Goal: Information Seeking & Learning: Learn about a topic

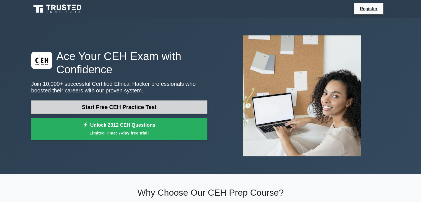
click at [142, 108] on link "Start Free CEH Practice Test" at bounding box center [119, 106] width 176 height 13
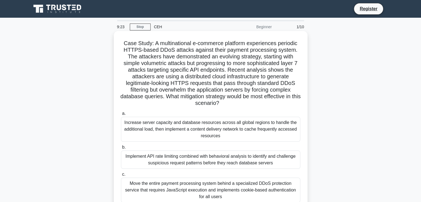
scroll to position [48, 0]
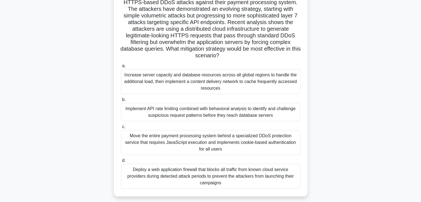
click at [153, 95] on div "a. Increase server capacity and database resources across all global regions to…" at bounding box center [211, 125] width 186 height 128
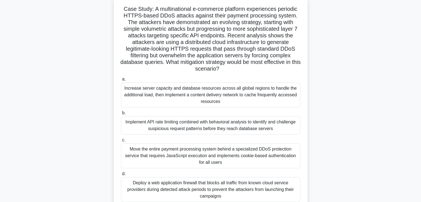
scroll to position [67, 0]
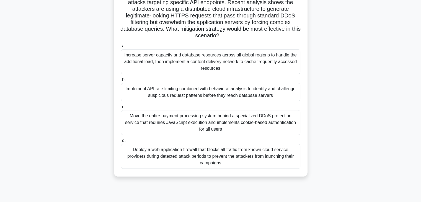
click at [196, 90] on div "Implement API rate limiting combined with behavioral analysis to identify and c…" at bounding box center [210, 92] width 179 height 18
click at [121, 82] on input "b. Implement API rate limiting combined with behavioral analysis to identify an…" at bounding box center [121, 80] width 0 height 4
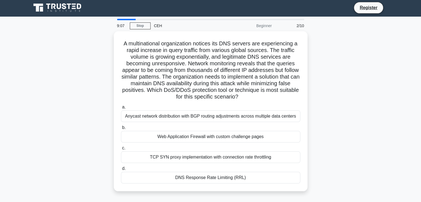
scroll to position [0, 0]
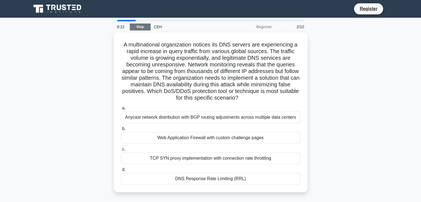
click at [139, 27] on link "Stop" at bounding box center [140, 27] width 21 height 7
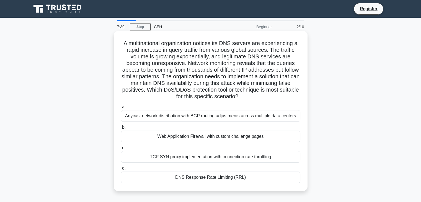
click at [209, 177] on div "DNS Response Rate Limiting (RRL)" at bounding box center [210, 177] width 179 height 12
click at [121, 170] on input "d. DNS Response Rate Limiting (RRL)" at bounding box center [121, 168] width 0 height 4
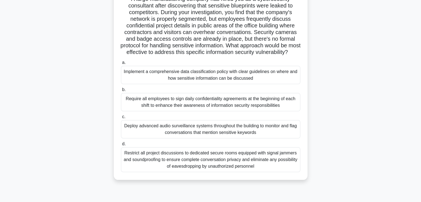
scroll to position [65, 0]
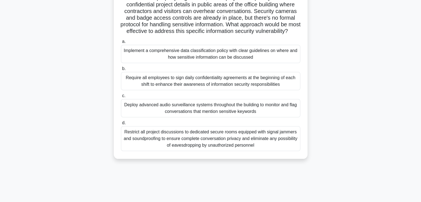
click at [195, 144] on div "Restrict all project discussions to dedicated secure rooms equipped with signal…" at bounding box center [210, 138] width 179 height 25
click at [121, 125] on input "d. Restrict all project discussions to dedicated secure rooms equipped with sig…" at bounding box center [121, 123] width 0 height 4
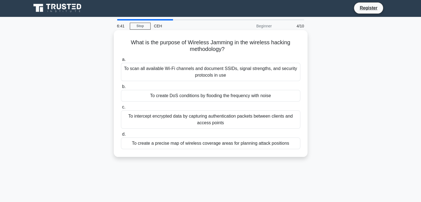
scroll to position [0, 0]
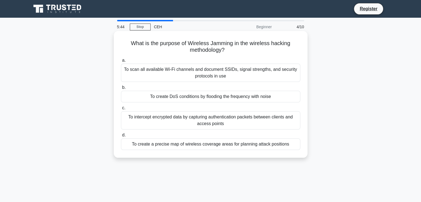
click at [239, 99] on div "To create DoS conditions by flooding the frequency with noise" at bounding box center [210, 97] width 179 height 12
click at [121, 89] on input "b. To create DoS conditions by flooding the frequency with noise" at bounding box center [121, 88] width 0 height 4
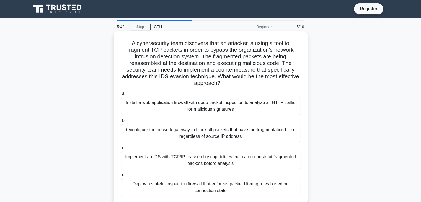
scroll to position [21, 0]
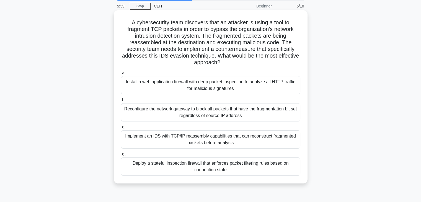
click at [176, 85] on div "Install a web application firewall with deep packet inspection to analyze all H…" at bounding box center [210, 85] width 179 height 18
click at [121, 75] on input "a. Install a web application firewall with deep packet inspection to analyze al…" at bounding box center [121, 73] width 0 height 4
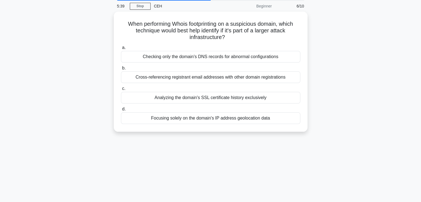
scroll to position [0, 0]
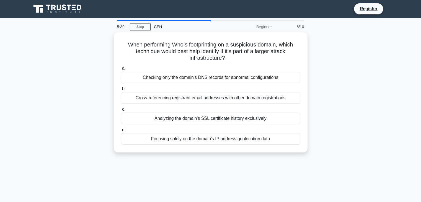
click at [176, 85] on label "b. Cross-referencing registrant email addresses with other domain registrations" at bounding box center [210, 94] width 179 height 18
click at [121, 87] on input "b. Cross-referencing registrant email addresses with other domain registrations" at bounding box center [121, 89] width 0 height 4
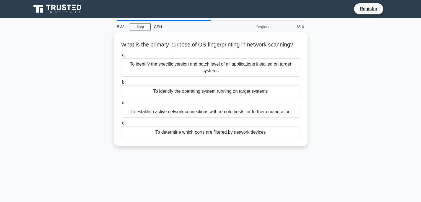
click at [176, 85] on div "a. To identify the specific version and patch level of all applications install…" at bounding box center [211, 95] width 186 height 88
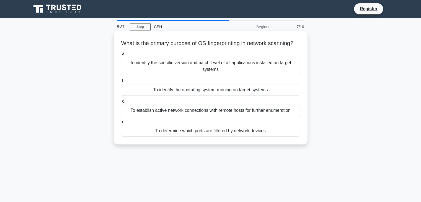
click at [178, 96] on div "To identify the operating system running on target systems" at bounding box center [210, 90] width 179 height 12
click at [121, 83] on input "b. To identify the operating system running on target systems" at bounding box center [121, 81] width 0 height 4
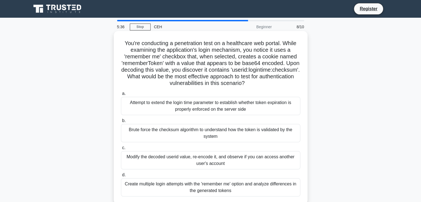
click at [179, 104] on div "Attempt to extend the login time parameter to establish whether token expiratio…" at bounding box center [210, 106] width 179 height 18
click at [121, 95] on input "a. Attempt to extend the login time parameter to establish whether token expira…" at bounding box center [121, 94] width 0 height 4
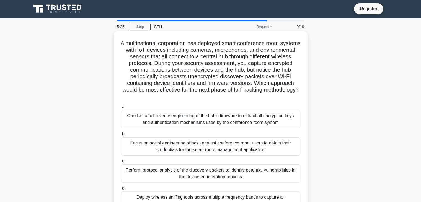
click at [183, 113] on div "Conduct a full reverse engineering of the hub's firmware to extract all encrypt…" at bounding box center [210, 119] width 179 height 18
click at [121, 109] on input "a. Conduct a full reverse engineering of the hub's firmware to extract all encr…" at bounding box center [121, 107] width 0 height 4
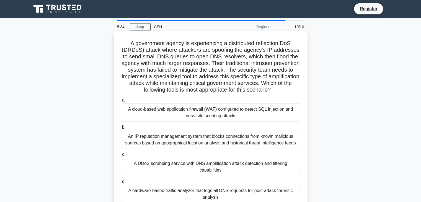
click at [179, 135] on div "An IP reputation management system that blocks connections from known malicious…" at bounding box center [210, 140] width 179 height 18
click at [121, 129] on input "b. An IP reputation management system that blocks connections from known malici…" at bounding box center [121, 128] width 0 height 4
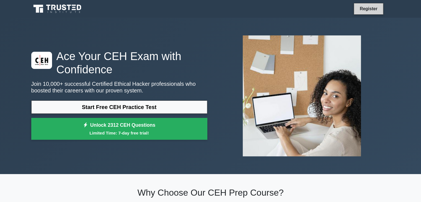
click at [376, 9] on link "Register" at bounding box center [368, 8] width 24 height 7
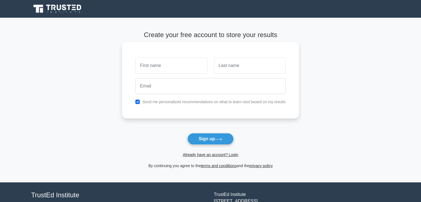
click at [174, 63] on input "text" at bounding box center [171, 66] width 72 height 16
type input "m"
type input "[PERSON_NAME]"
click at [249, 64] on input "text" at bounding box center [250, 66] width 72 height 16
type input "sakhreliya"
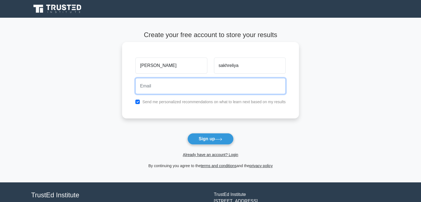
click at [238, 84] on input "email" at bounding box center [210, 86] width 150 height 16
click at [173, 87] on input "niharsakhreliya9@gmail.com" at bounding box center [210, 86] width 150 height 16
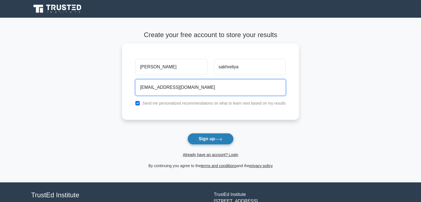
type input "niharsakhreliya4@gmail.com"
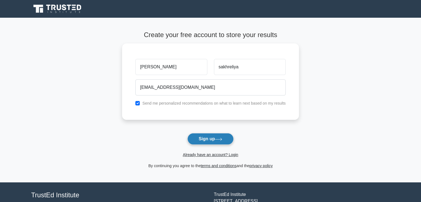
click at [227, 141] on button "Sign up" at bounding box center [210, 139] width 46 height 12
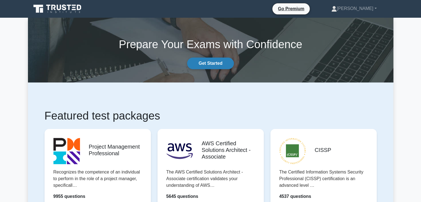
click at [212, 65] on link "Get Started" at bounding box center [210, 64] width 46 height 12
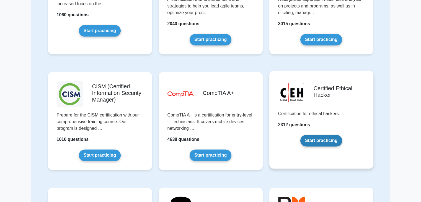
scroll to position [700, 0]
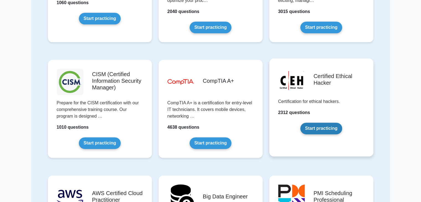
click at [314, 124] on link "Start practicing" at bounding box center [321, 129] width 42 height 12
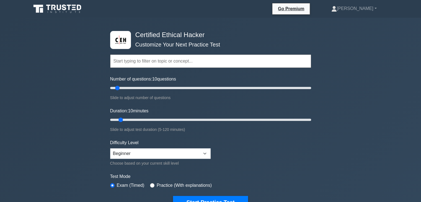
click at [179, 60] on input "text" at bounding box center [210, 60] width 201 height 13
click at [145, 150] on select "Beginner Intermediate Expert" at bounding box center [160, 153] width 100 height 11
click at [102, 140] on div "Certified Ethical Hacker Customize Your Next Practice Test Topics Introduction …" at bounding box center [210, 179] width 421 height 323
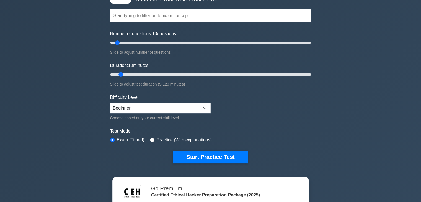
scroll to position [46, 0]
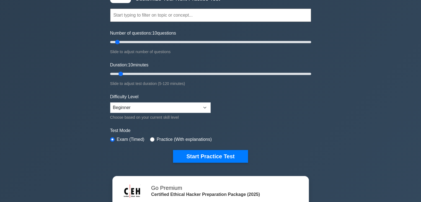
click at [150, 136] on div "Practice (With explanations)" at bounding box center [181, 139] width 62 height 7
click at [150, 139] on input "radio" at bounding box center [152, 139] width 4 height 4
radio input "true"
click at [111, 137] on input "radio" at bounding box center [112, 139] width 4 height 4
radio input "true"
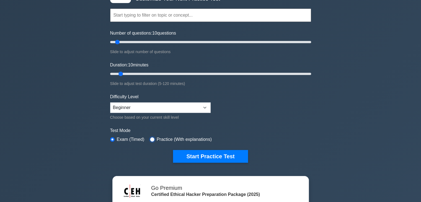
click at [151, 137] on input "radio" at bounding box center [152, 139] width 4 height 4
radio input "true"
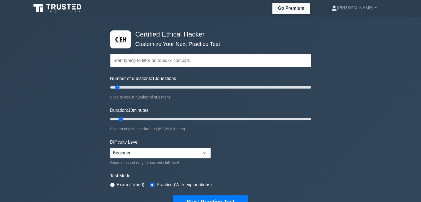
scroll to position [19, 0]
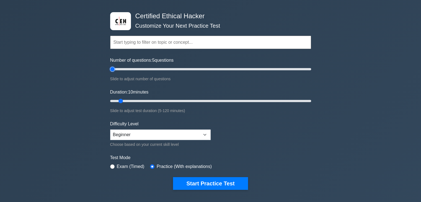
type input "5"
click at [114, 69] on input "Number of questions: 5 questions" at bounding box center [210, 69] width 201 height 7
type input "5"
click at [116, 99] on input "Duration: 5 minutes" at bounding box center [210, 101] width 201 height 7
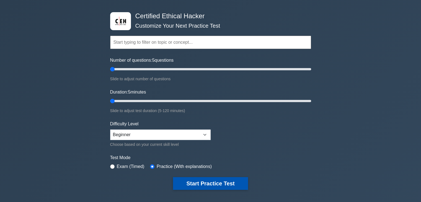
click at [197, 178] on button "Start Practice Test" at bounding box center [210, 183] width 75 height 13
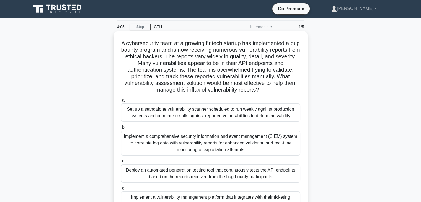
scroll to position [33, 0]
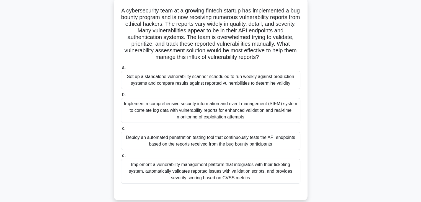
click at [191, 169] on div "Implement a vulnerability management platform that integrates with their ticket…" at bounding box center [210, 171] width 179 height 25
click at [121, 157] on input "d. Implement a vulnerability management platform that integrates with their tic…" at bounding box center [121, 156] width 0 height 4
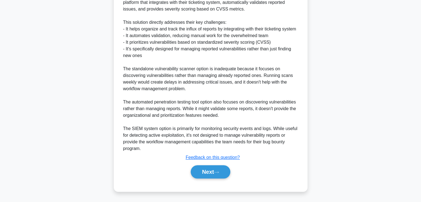
scroll to position [258, 0]
click at [194, 172] on button "Next" at bounding box center [211, 171] width 40 height 13
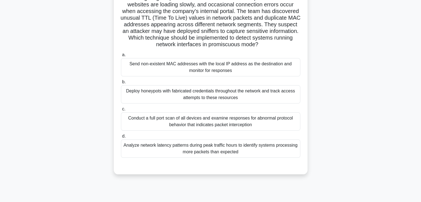
scroll to position [51, 0]
click at [225, 67] on div "Send non-existent MAC addresses with the local IP address as the destination an…" at bounding box center [210, 68] width 179 height 18
click at [121, 57] on input "a. Send non-existent MAC addresses with the local IP address as the destination…" at bounding box center [121, 56] width 0 height 4
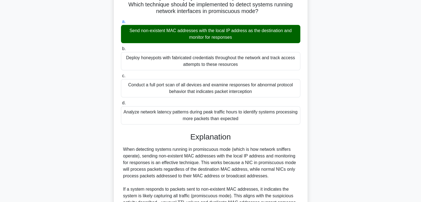
scroll to position [85, 0]
click at [203, 59] on div "Deploy honeypots with fabricated credentials throughout the network and track a…" at bounding box center [210, 61] width 179 height 18
click at [121, 51] on input "b. Deploy honeypots with fabricated credentials throughout the network and trac…" at bounding box center [121, 49] width 0 height 4
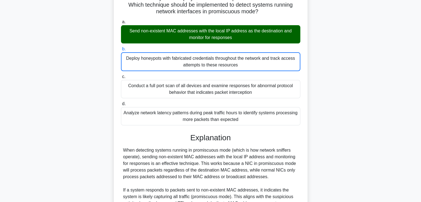
click at [202, 68] on div "Deploy honeypots with fabricated credentials throughout the network and track a…" at bounding box center [210, 61] width 179 height 19
click at [121, 51] on input "b. Deploy honeypots with fabricated credentials throughout the network and trac…" at bounding box center [121, 49] width 0 height 4
click at [202, 68] on div "Deploy honeypots with fabricated credentials throughout the network and track a…" at bounding box center [210, 61] width 179 height 19
click at [121, 51] on input "b. Deploy honeypots with fabricated credentials throughout the network and trac…" at bounding box center [121, 49] width 0 height 4
drag, startPoint x: 183, startPoint y: 69, endPoint x: 184, endPoint y: 127, distance: 58.4
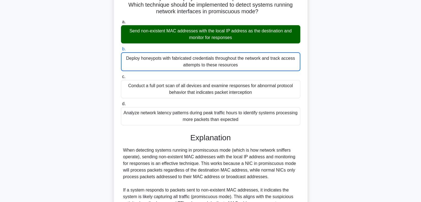
click at [184, 127] on div "a. Send non-existent MAC addresses with the local IP address as the destination…" at bounding box center [210, 168] width 180 height 302
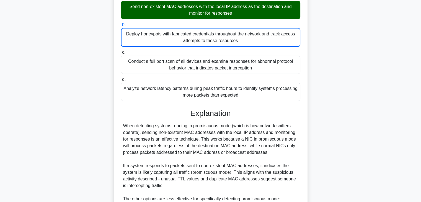
scroll to position [110, 0]
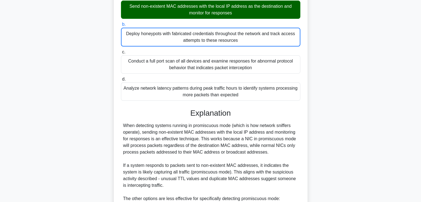
click at [158, 123] on div "When detecting systems running in promiscuous mode (which is how network sniffe…" at bounding box center [210, 191] width 175 height 139
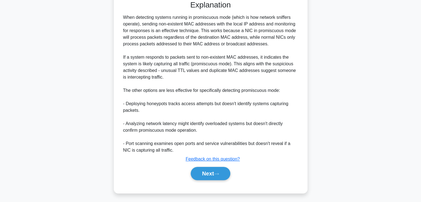
scroll to position [219, 0]
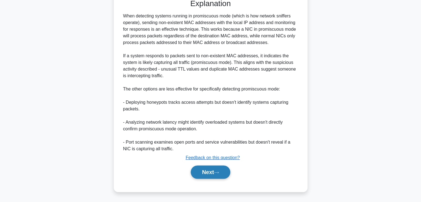
click at [198, 170] on button "Next" at bounding box center [211, 171] width 40 height 13
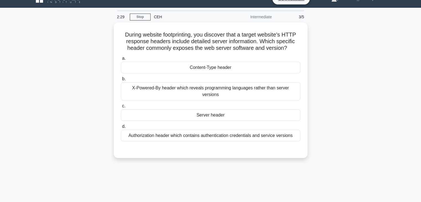
scroll to position [0, 0]
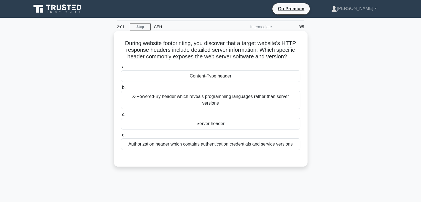
click at [178, 98] on div "X-Powered-By header which reveals programming languages rather than server vers…" at bounding box center [210, 100] width 179 height 18
click at [121, 89] on input "b. X-Powered-By header which reveals programming languages rather than server v…" at bounding box center [121, 88] width 0 height 4
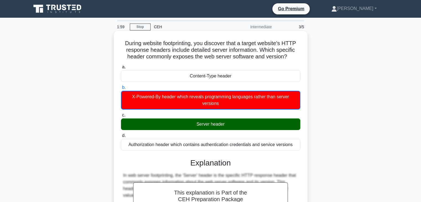
click at [190, 131] on div "a. Content-Type header b. X-Powered-By header which reveals programming languag…" at bounding box center [211, 106] width 186 height 89
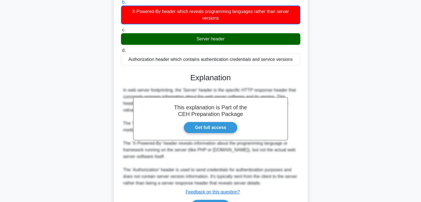
scroll to position [119, 0]
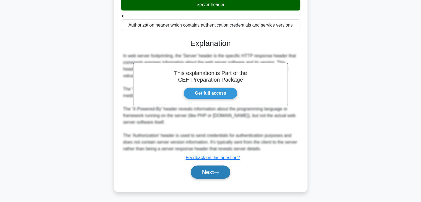
click at [207, 170] on button "Next" at bounding box center [211, 171] width 40 height 13
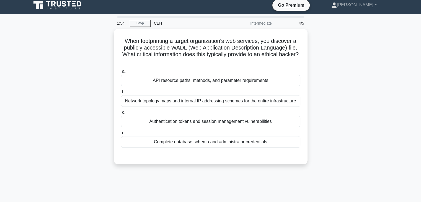
scroll to position [0, 0]
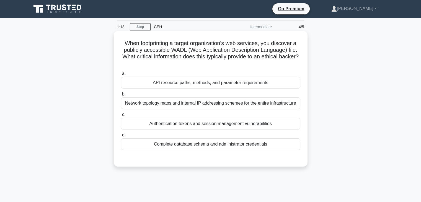
click at [168, 83] on div "API resource paths, methods, and parameter requirements" at bounding box center [210, 83] width 179 height 12
click at [121, 75] on input "a. API resource paths, methods, and parameter requirements" at bounding box center [121, 74] width 0 height 4
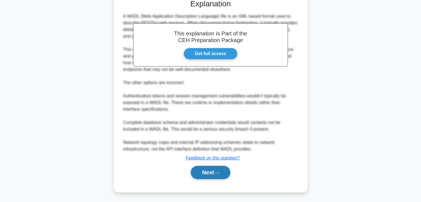
click at [210, 174] on button "Next" at bounding box center [211, 172] width 40 height 13
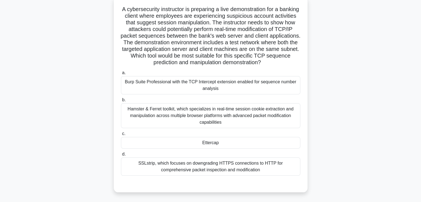
scroll to position [33, 0]
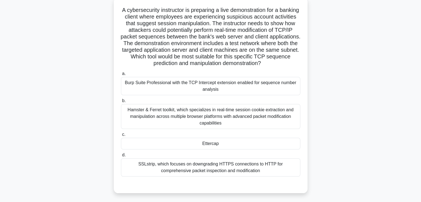
click at [151, 120] on div "Hamster & Ferret toolkit, which specializes in real-time session cookie extract…" at bounding box center [210, 116] width 179 height 25
click at [121, 103] on input "b. Hamster & Ferret toolkit, which specializes in real-time session cookie extr…" at bounding box center [121, 101] width 0 height 4
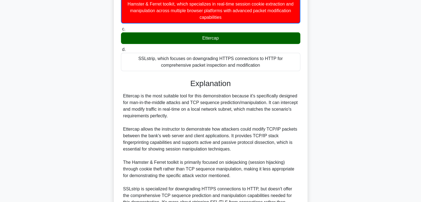
scroll to position [232, 0]
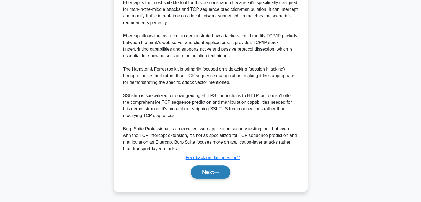
click at [208, 170] on button "Next" at bounding box center [211, 171] width 40 height 13
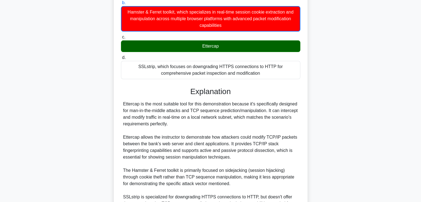
scroll to position [128, 0]
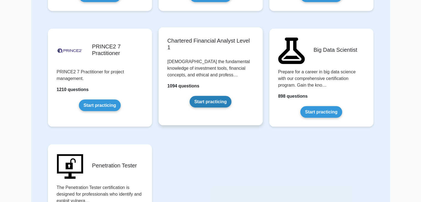
scroll to position [1094, 0]
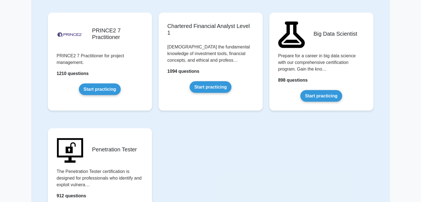
drag, startPoint x: 192, startPoint y: 138, endPoint x: 176, endPoint y: 174, distance: 39.8
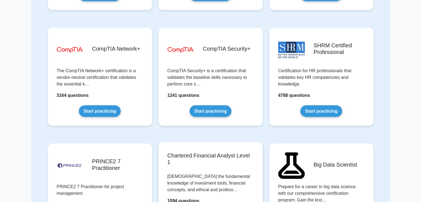
scroll to position [963, 0]
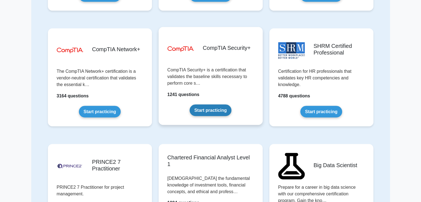
click at [208, 107] on link "Start practicing" at bounding box center [210, 110] width 42 height 12
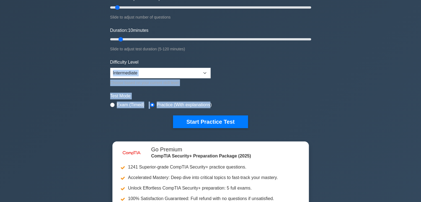
drag, startPoint x: 0, startPoint y: 0, endPoint x: 212, endPoint y: 71, distance: 223.8
click at [212, 71] on form "Topics Cryptography Identity and Access Management Risk Management Network Secu…" at bounding box center [210, 42] width 201 height 171
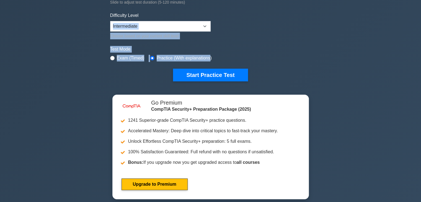
click at [212, 71] on button "Start Practice Test" at bounding box center [210, 75] width 75 height 13
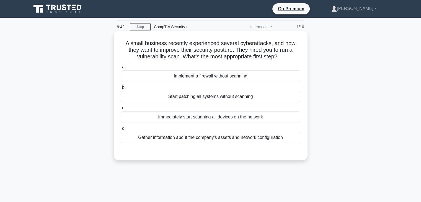
click at [204, 76] on div "Implement a firewall without scanning" at bounding box center [210, 76] width 179 height 12
click at [121, 69] on input "a. Implement a firewall without scanning" at bounding box center [121, 67] width 0 height 4
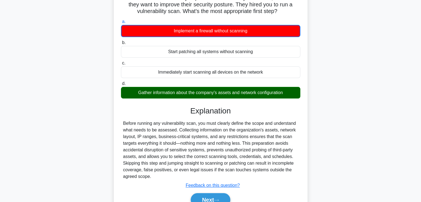
scroll to position [97, 0]
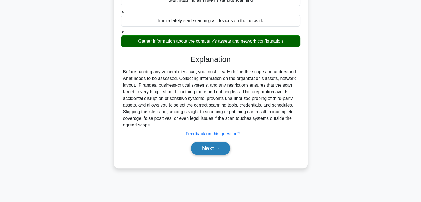
click at [209, 144] on button "Next" at bounding box center [211, 148] width 40 height 13
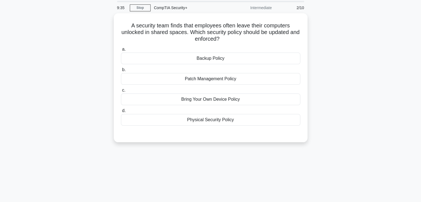
scroll to position [0, 0]
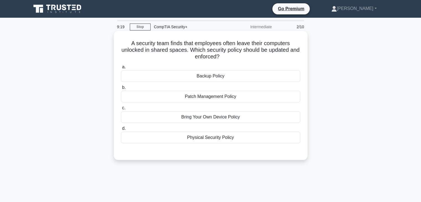
click at [209, 139] on div "Physical Security Policy" at bounding box center [210, 138] width 179 height 12
click at [121, 130] on input "d. Physical Security Policy" at bounding box center [121, 129] width 0 height 4
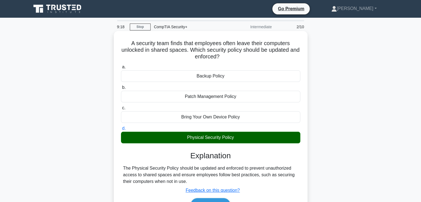
scroll to position [85, 0]
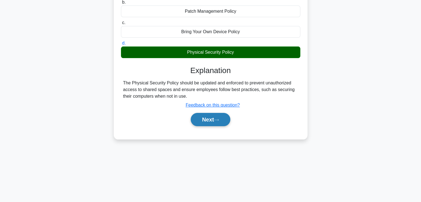
click at [209, 118] on button "Next" at bounding box center [211, 119] width 40 height 13
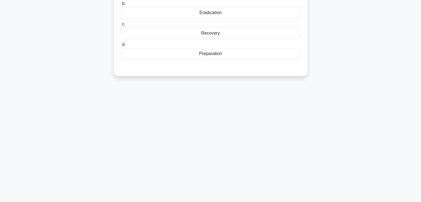
scroll to position [0, 0]
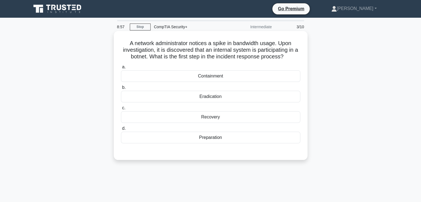
click at [215, 79] on div "Containment" at bounding box center [210, 76] width 179 height 12
click at [121, 69] on input "a. Containment" at bounding box center [121, 67] width 0 height 4
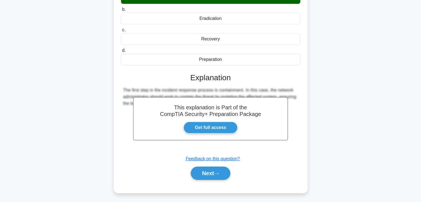
scroll to position [97, 0]
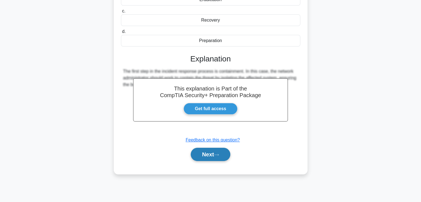
click at [202, 157] on button "Next" at bounding box center [211, 154] width 40 height 13
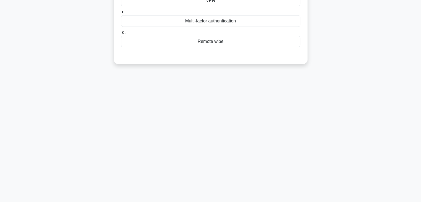
scroll to position [0, 0]
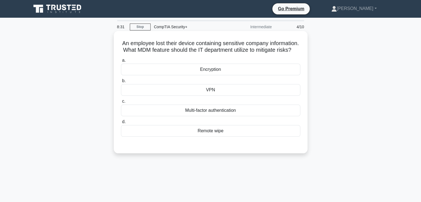
click at [217, 137] on div "Remote wipe" at bounding box center [210, 131] width 179 height 12
click at [121, 124] on input "d. Remote wipe" at bounding box center [121, 122] width 0 height 4
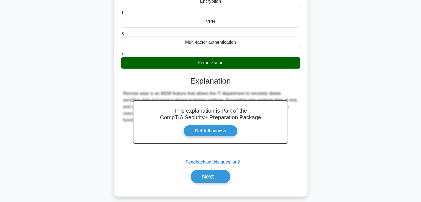
scroll to position [69, 0]
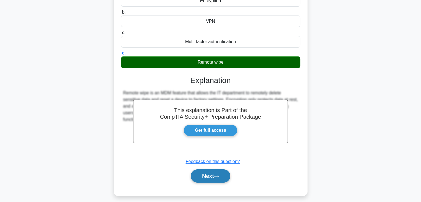
click at [218, 178] on icon at bounding box center [216, 176] width 5 height 3
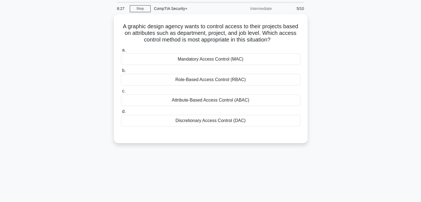
scroll to position [0, 0]
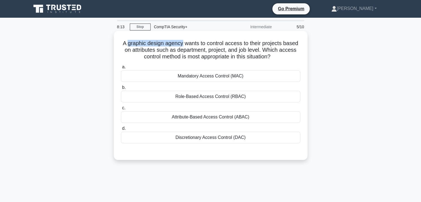
drag, startPoint x: 126, startPoint y: 44, endPoint x: 182, endPoint y: 40, distance: 56.8
click at [182, 40] on h5 "A graphic design agency wants to control access to their projects based on attr…" at bounding box center [210, 50] width 180 height 20
click at [198, 39] on div "A graphic design agency wants to control access to their projects based on attr…" at bounding box center [210, 95] width 189 height 124
click at [208, 99] on div "Role-Based Access Control (RBAC)" at bounding box center [210, 97] width 179 height 12
click at [121, 89] on input "b. Role-Based Access Control (RBAC)" at bounding box center [121, 88] width 0 height 4
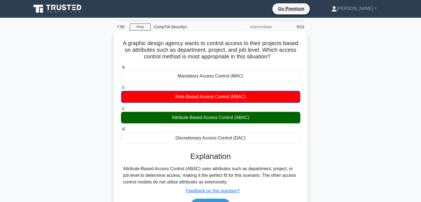
scroll to position [97, 0]
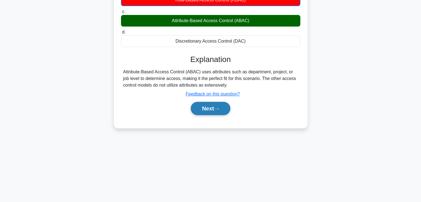
click at [219, 106] on button "Next" at bounding box center [211, 108] width 40 height 13
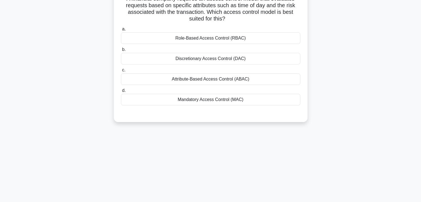
scroll to position [0, 0]
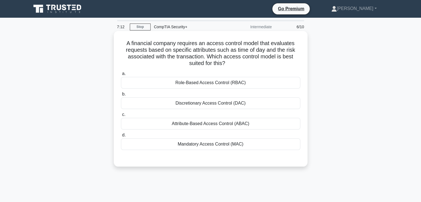
click at [190, 103] on div "Discretionary Access Control (DAC)" at bounding box center [210, 103] width 179 height 12
click at [121, 96] on input "b. Discretionary Access Control (DAC)" at bounding box center [121, 94] width 0 height 4
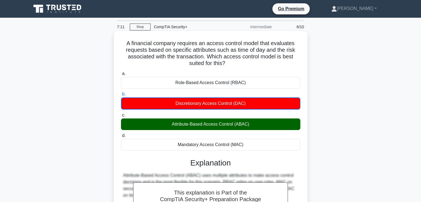
click at [189, 125] on div "Attribute-Based Access Control (ABAC)" at bounding box center [210, 124] width 179 height 12
click at [121, 117] on input "c. Attribute-Based Access Control (ABAC)" at bounding box center [121, 115] width 0 height 4
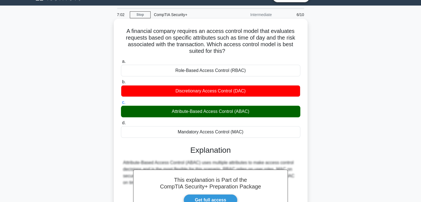
scroll to position [97, 0]
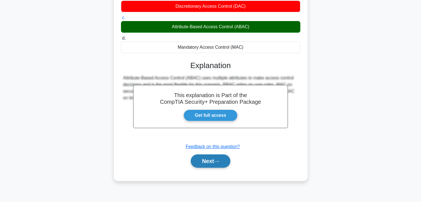
click at [214, 163] on button "Next" at bounding box center [211, 160] width 40 height 13
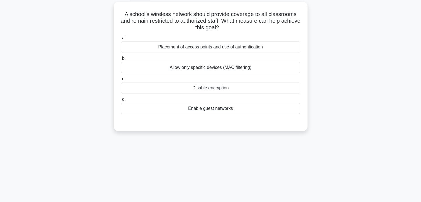
scroll to position [0, 0]
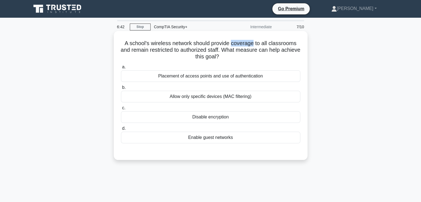
drag, startPoint x: 231, startPoint y: 42, endPoint x: 253, endPoint y: 44, distance: 21.9
click at [253, 44] on h5 "A school's wireless network should provide coverage to all classrooms and remai…" at bounding box center [210, 50] width 180 height 20
click at [255, 44] on h5 "A school's wireless network should provide coverage to all classrooms and remai…" at bounding box center [210, 50] width 180 height 20
click at [181, 101] on div "Allow only specific devices (MAC filtering)" at bounding box center [210, 97] width 179 height 12
click at [121, 89] on input "b. Allow only specific devices (MAC filtering)" at bounding box center [121, 88] width 0 height 4
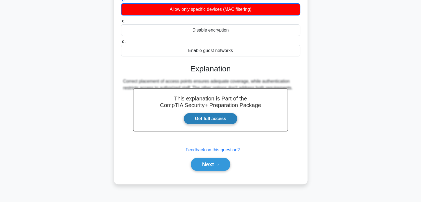
scroll to position [87, 0]
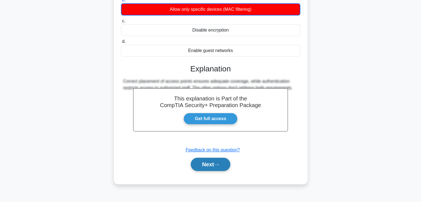
click at [209, 158] on button "Next" at bounding box center [211, 164] width 40 height 13
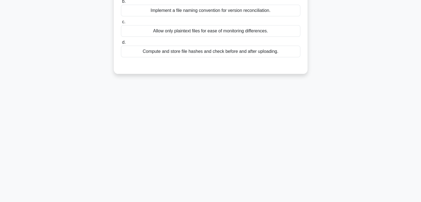
click at [209, 161] on div "6:12 Stop CompTIA Security+ Intermediate 8/10 An organization wants to ensure d…" at bounding box center [210, 71] width 365 height 277
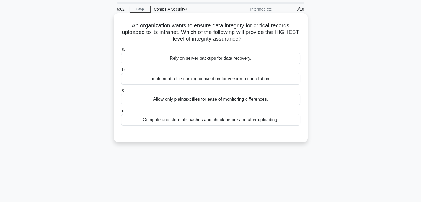
scroll to position [0, 0]
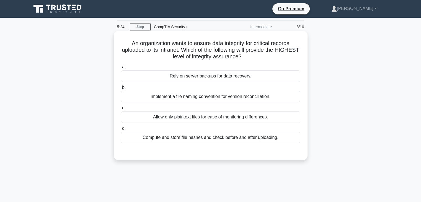
click at [186, 141] on div "Compute and store file hashes and check before and after uploading." at bounding box center [210, 138] width 179 height 12
click at [121, 130] on input "d. Compute and store file hashes and check before and after uploading." at bounding box center [121, 129] width 0 height 4
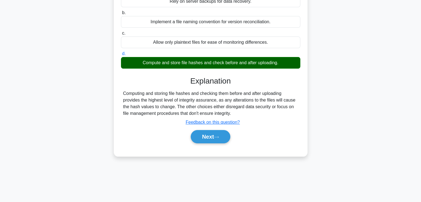
scroll to position [75, 0]
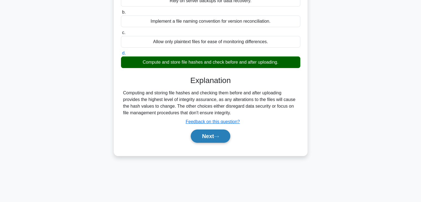
click at [197, 137] on button "Next" at bounding box center [211, 135] width 40 height 13
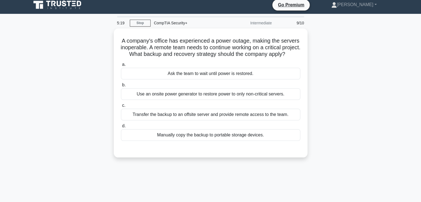
scroll to position [0, 0]
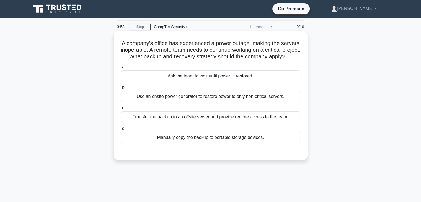
click at [203, 151] on div at bounding box center [210, 149] width 179 height 4
click at [246, 123] on div "Transfer the backup to an offsite server and provide remote access to the team." at bounding box center [210, 117] width 179 height 12
click at [121, 110] on input "c. Transfer the backup to an offsite server and provide remote access to the te…" at bounding box center [121, 108] width 0 height 4
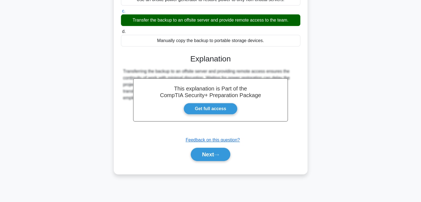
scroll to position [97, 0]
click at [221, 161] on button "Next" at bounding box center [211, 154] width 40 height 13
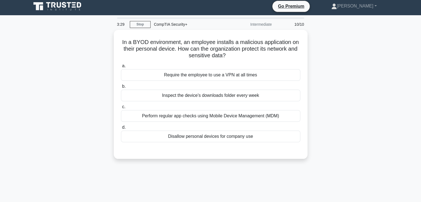
scroll to position [0, 0]
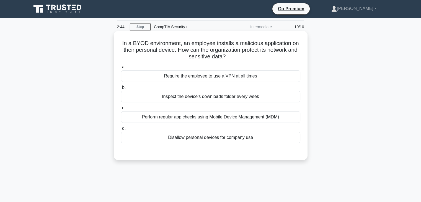
click at [144, 115] on div "Perform regular app checks using Mobile Device Management (MDM)" at bounding box center [210, 117] width 179 height 12
click at [121, 110] on input "c. Perform regular app checks using Mobile Device Management (MDM)" at bounding box center [121, 108] width 0 height 4
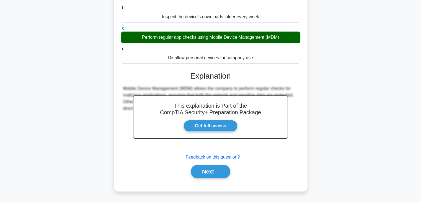
scroll to position [97, 0]
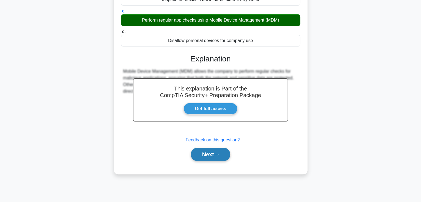
click at [202, 155] on button "Next" at bounding box center [211, 154] width 40 height 13
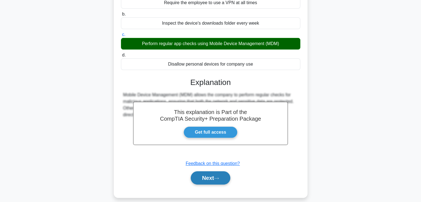
scroll to position [67, 0]
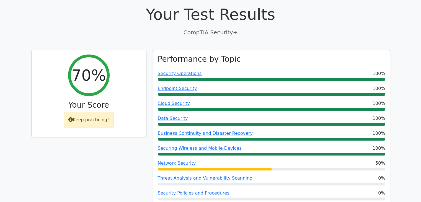
scroll to position [153, 0]
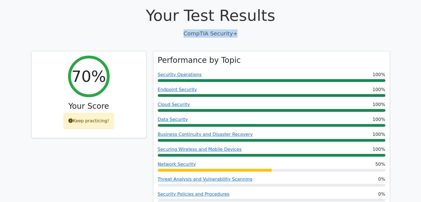
drag, startPoint x: 189, startPoint y: 20, endPoint x: 234, endPoint y: 19, distance: 44.8
click at [234, 29] on p "CompTIA Security+" at bounding box center [210, 33] width 358 height 8
click at [213, 29] on p "CompTIA Security+" at bounding box center [210, 33] width 358 height 8
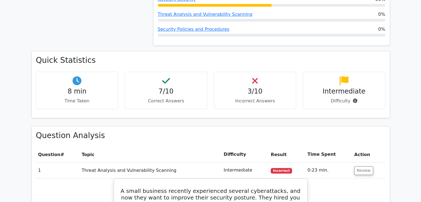
scroll to position [317, 0]
